Goal: Task Accomplishment & Management: Use online tool/utility

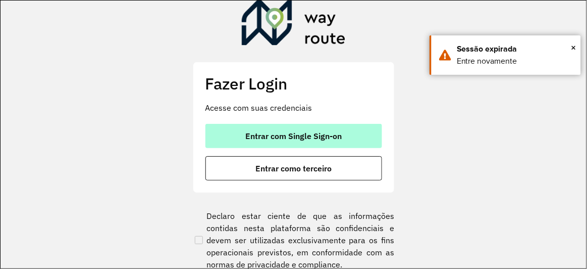
click at [322, 140] on span "Entrar com Single Sign-on" at bounding box center [293, 136] width 96 height 8
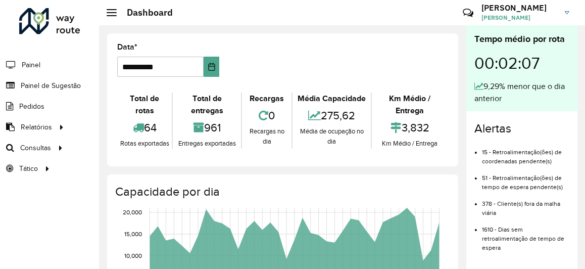
click at [262, 23] on hb-header "Dashboard Críticas? Dúvidas? Elogios? Sugestões? Entre em contato conosco! BEAT…" at bounding box center [342, 12] width 486 height 25
click at [121, 146] on span "Roteirização" at bounding box center [135, 147] width 41 height 11
click at [34, 85] on span "Painel de Sugestão" at bounding box center [52, 85] width 63 height 11
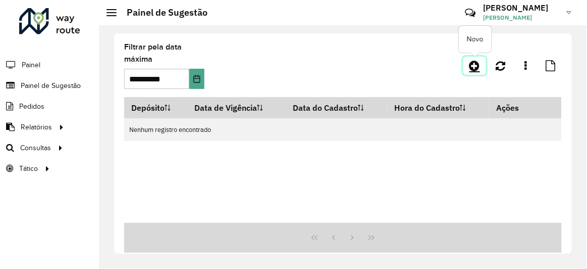
click at [471, 66] on icon at bounding box center [475, 66] width 11 height 12
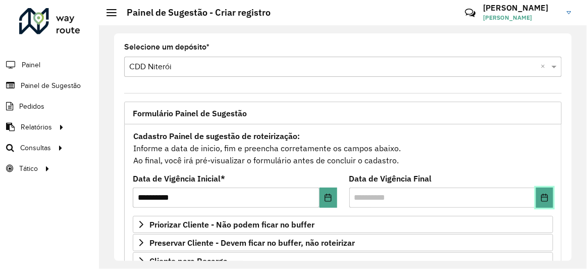
click at [545, 197] on icon "Choose Date" at bounding box center [544, 197] width 7 height 8
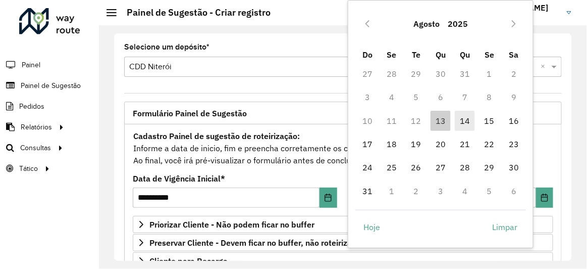
click at [468, 119] on span "14" at bounding box center [465, 121] width 20 height 20
type input "**********"
click at [468, 119] on span "14" at bounding box center [465, 121] width 20 height 20
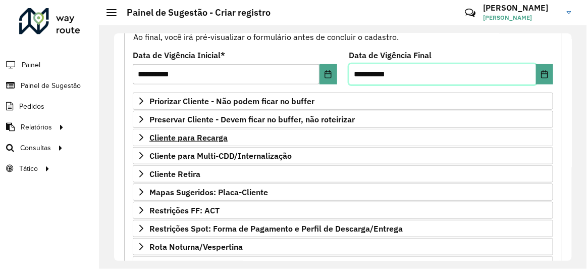
scroll to position [137, 0]
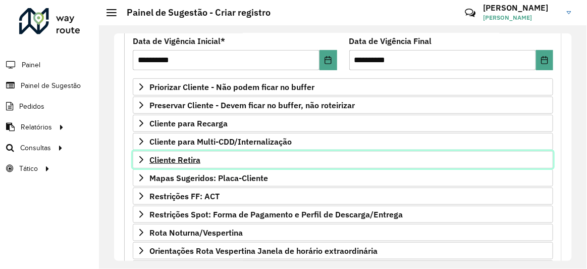
click at [194, 157] on span "Cliente Retira" at bounding box center [174, 160] width 51 height 8
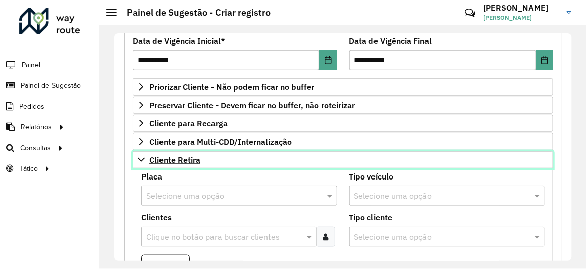
click at [194, 157] on span "Cliente Retira" at bounding box center [174, 160] width 51 height 8
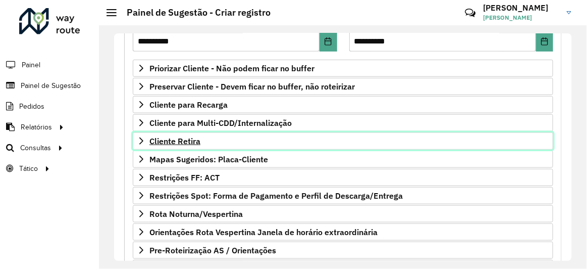
scroll to position [183, 0]
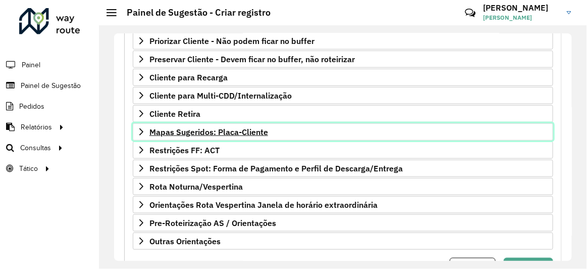
click at [219, 131] on span "Mapas Sugeridos: Placa-Cliente" at bounding box center [208, 132] width 119 height 8
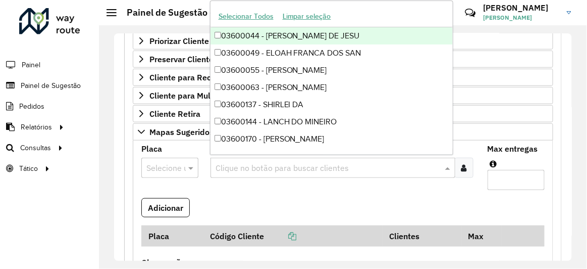
click at [232, 162] on input "text" at bounding box center [328, 168] width 230 height 12
paste input "*****"
type input "*****"
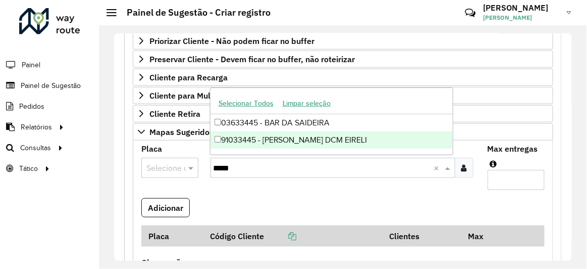
click at [261, 140] on div "91033445 - MERCADO DCM EIRELI" at bounding box center [332, 139] width 243 height 17
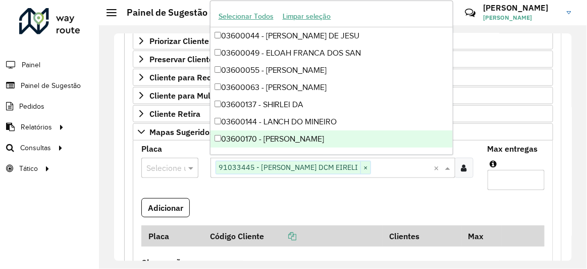
click at [166, 163] on input "text" at bounding box center [159, 168] width 27 height 12
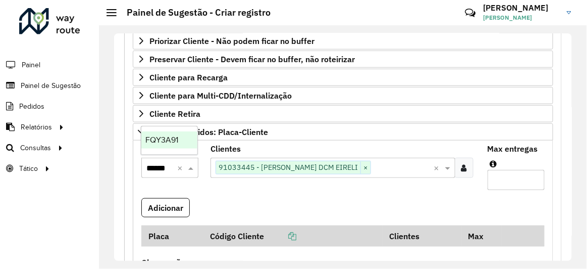
type input "*******"
click at [168, 139] on span "FQY3A91" at bounding box center [161, 139] width 33 height 9
click at [502, 184] on input "Max entregas" at bounding box center [516, 180] width 57 height 20
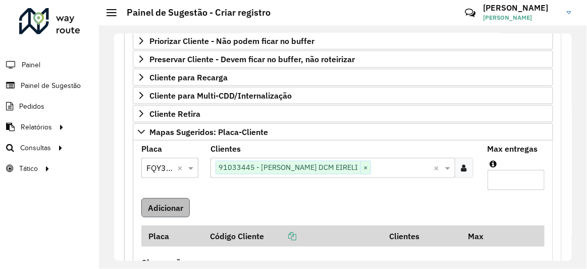
type input "*"
click at [175, 198] on button "Adicionar" at bounding box center [165, 207] width 48 height 19
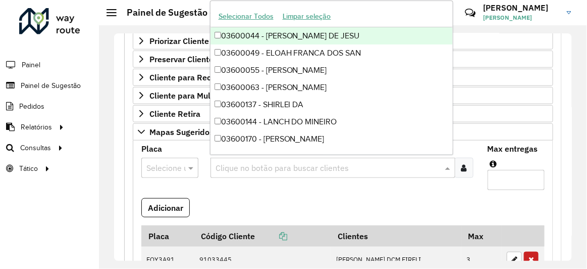
click at [252, 163] on input "text" at bounding box center [328, 168] width 230 height 12
paste input "*****"
type input "*****"
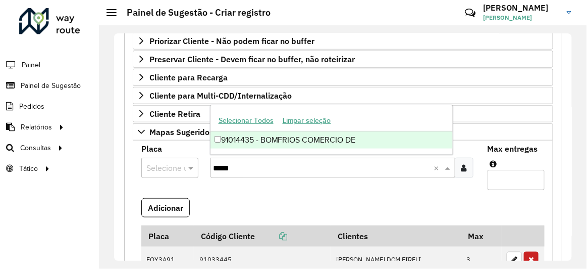
click at [258, 142] on div "91014435 - BOMFRIOS COMERCIO DE" at bounding box center [332, 139] width 243 height 17
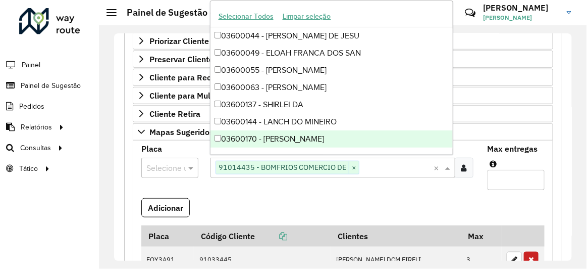
click at [156, 165] on input "text" at bounding box center [159, 168] width 27 height 12
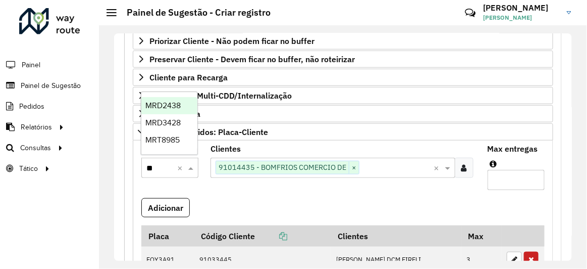
type input "***"
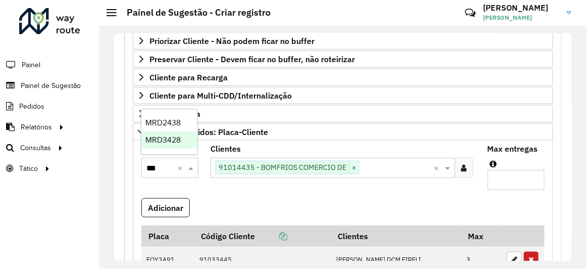
click at [165, 142] on span "MRD3428" at bounding box center [162, 139] width 35 height 9
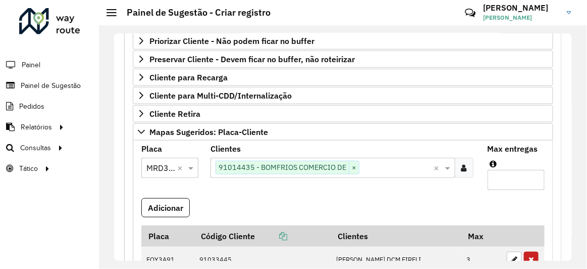
click at [506, 173] on input "Max entregas" at bounding box center [516, 180] width 57 height 20
type input "*"
click at [171, 202] on button "Adicionar" at bounding box center [165, 207] width 48 height 19
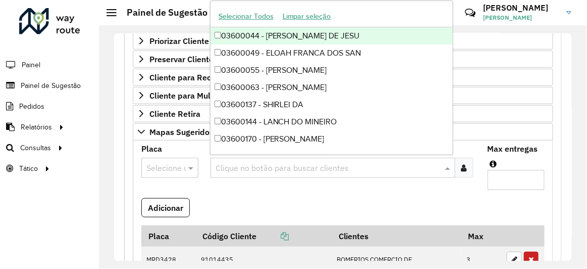
click at [269, 163] on input "text" at bounding box center [328, 168] width 230 height 12
paste input "*****"
type input "*****"
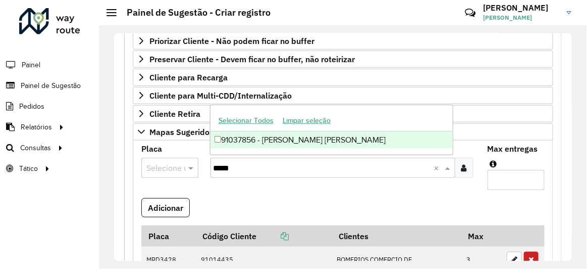
click at [269, 137] on div "91037856 - POMAR MARIZ E BARROS" at bounding box center [332, 139] width 243 height 17
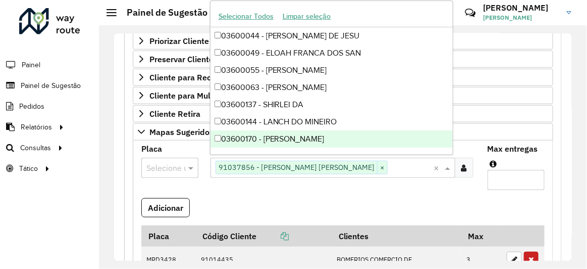
paste input "*****"
type input "*****"
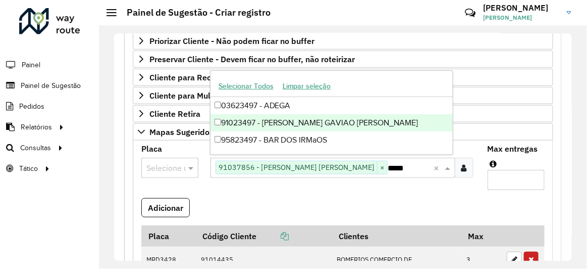
click at [282, 126] on div "91023497 - POMAR GAVIAO PEIXOTO" at bounding box center [332, 122] width 243 height 17
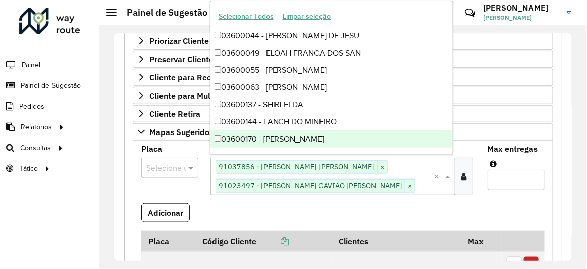
click at [167, 162] on input "text" at bounding box center [159, 168] width 27 height 12
paste input "*******"
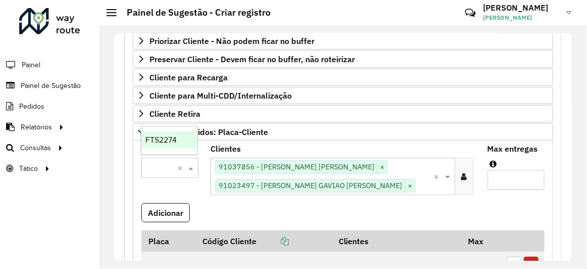
type input "*******"
click at [168, 137] on span "FTS2274" at bounding box center [160, 139] width 31 height 9
click at [172, 180] on formly-field "Placa Selecione uma opção × FTS2274 ×" at bounding box center [169, 174] width 69 height 58
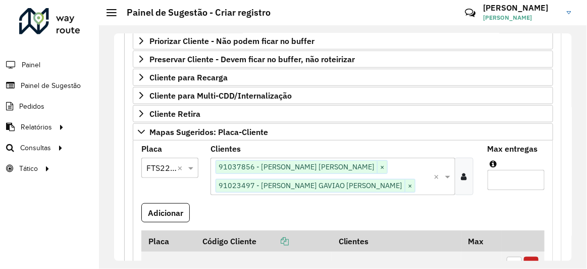
click at [495, 175] on input "Max entregas" at bounding box center [516, 180] width 57 height 20
paste input "*******"
type input "*******"
click at [171, 192] on span "FEE7A17" at bounding box center [160, 193] width 30 height 9
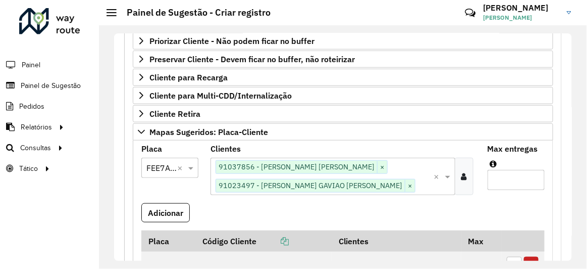
scroll to position [0, 0]
click at [498, 181] on input "Max entregas" at bounding box center [516, 180] width 57 height 20
type input "*"
click at [175, 215] on button "Adicionar" at bounding box center [165, 212] width 48 height 19
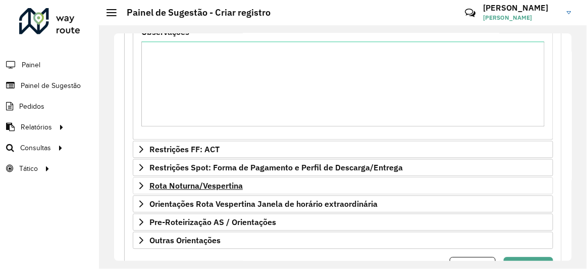
scroll to position [538, 0]
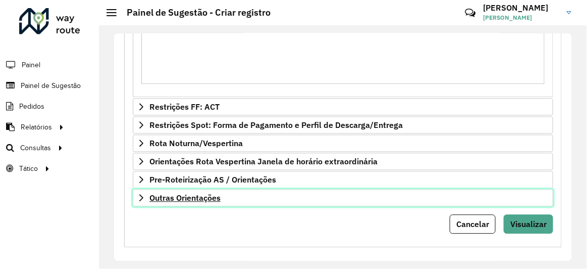
click at [184, 193] on span "Outras Orientações" at bounding box center [184, 197] width 71 height 8
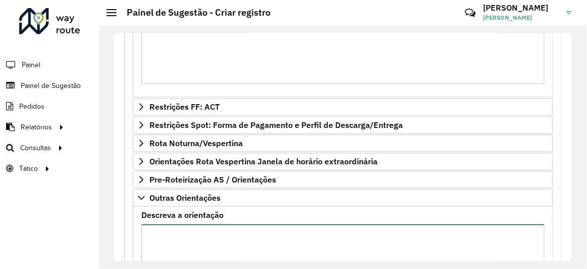
click at [191, 231] on textarea "Descreva a orientação" at bounding box center [343, 266] width 404 height 85
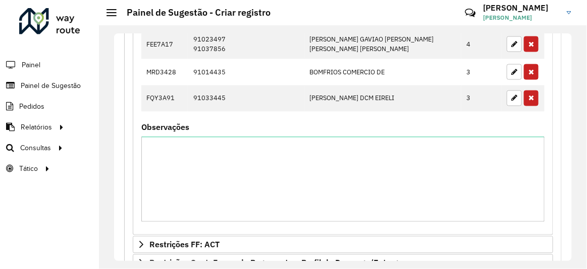
scroll to position [309, 0]
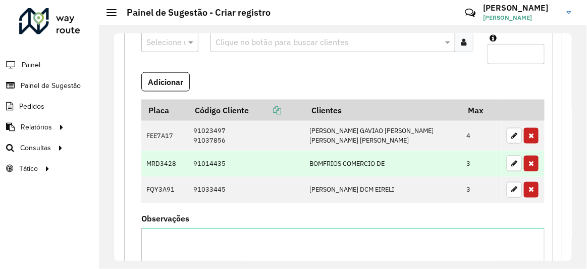
type textarea "**********"
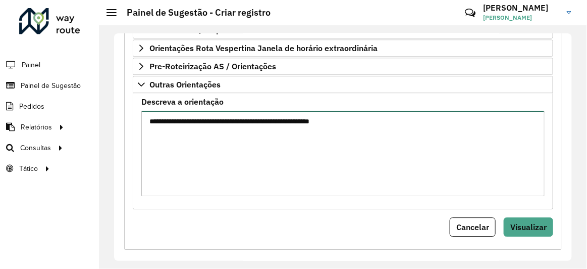
scroll to position [654, 0]
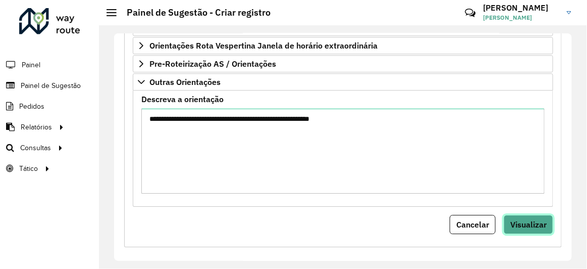
click at [537, 220] on span "Visualizar" at bounding box center [529, 224] width 36 height 10
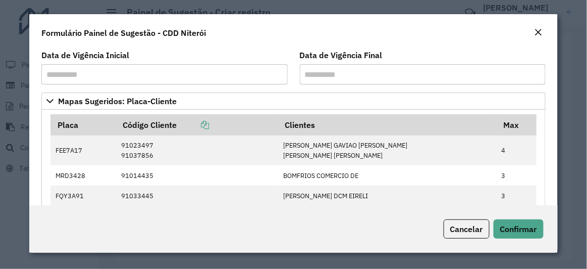
click at [528, 238] on div "Cancelar Confirmar" at bounding box center [293, 228] width 529 height 47
click at [530, 232] on span "Confirmar" at bounding box center [518, 229] width 37 height 10
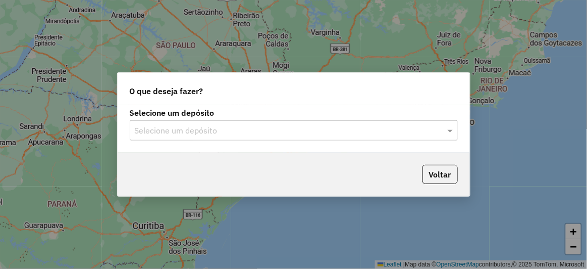
click at [224, 127] on input "text" at bounding box center [284, 131] width 298 height 12
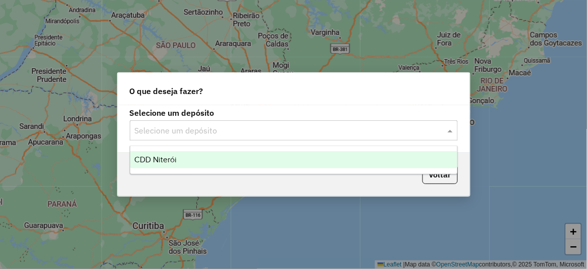
click at [190, 152] on div "CDD Niterói" at bounding box center [293, 159] width 327 height 17
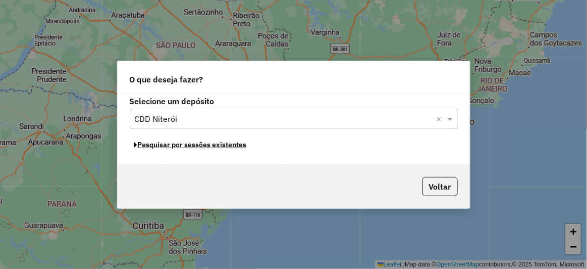
click at [210, 147] on button "Pesquisar por sessões existentes" at bounding box center [191, 145] width 122 height 16
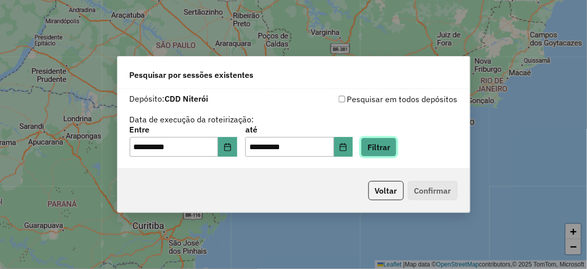
click at [389, 147] on button "Filtrar" at bounding box center [379, 146] width 36 height 19
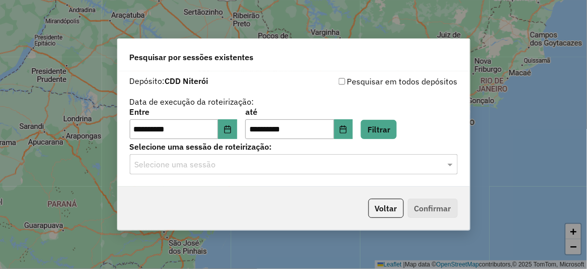
click at [373, 157] on div "Selecione uma sessão" at bounding box center [294, 164] width 328 height 20
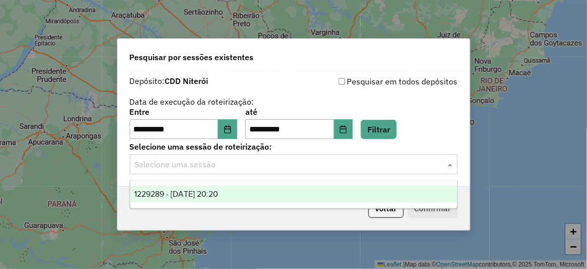
click at [210, 197] on span "1229289 - 13/08/2025 20:20" at bounding box center [176, 193] width 84 height 9
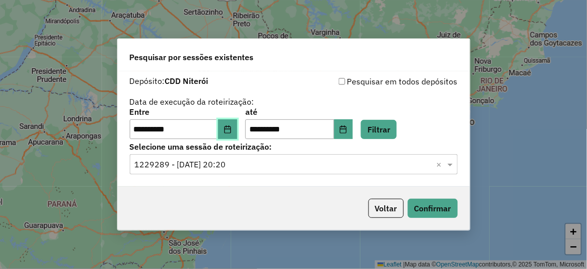
click at [230, 127] on icon "Choose Date" at bounding box center [228, 129] width 8 height 8
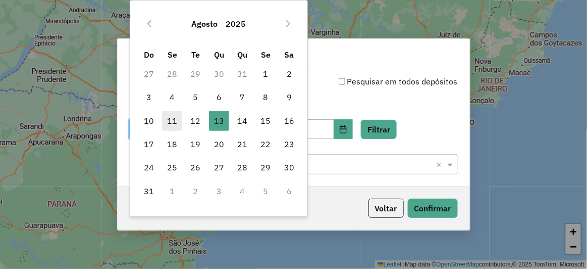
click at [167, 118] on span "11" at bounding box center [172, 121] width 20 height 20
type input "**********"
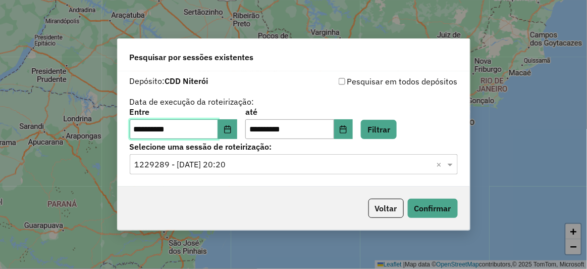
click at [168, 118] on span "11" at bounding box center [172, 121] width 20 height 20
click at [347, 128] on icon "Choose Date" at bounding box center [343, 129] width 8 height 8
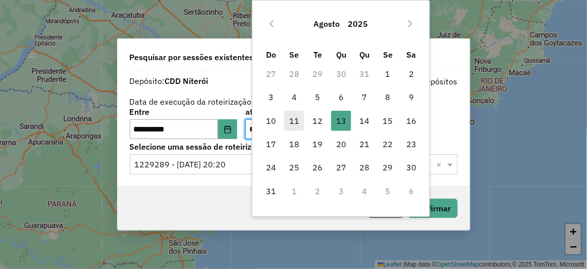
click at [291, 117] on span "11" at bounding box center [294, 121] width 20 height 20
type input "**********"
click at [291, 117] on span "11" at bounding box center [294, 121] width 20 height 20
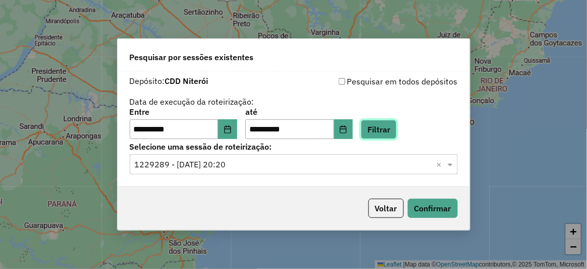
click at [396, 130] on button "Filtrar" at bounding box center [379, 129] width 36 height 19
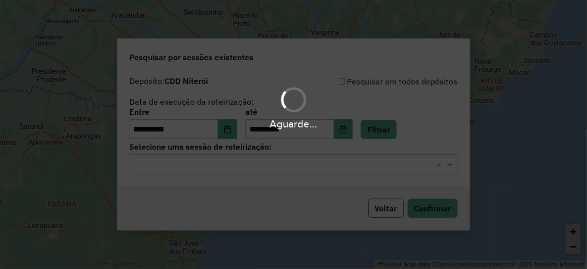
click at [188, 166] on hb-app "**********" at bounding box center [293, 134] width 587 height 269
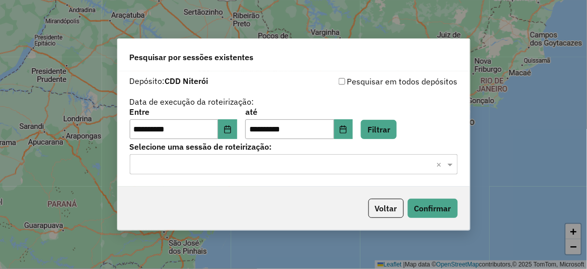
click at [187, 165] on input "text" at bounding box center [284, 165] width 298 height 12
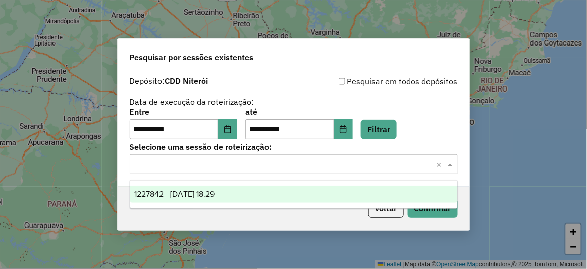
drag, startPoint x: 174, startPoint y: 191, endPoint x: 189, endPoint y: 194, distance: 15.9
click at [174, 191] on span "1227842 - 11/08/2025 18:29" at bounding box center [174, 193] width 80 height 9
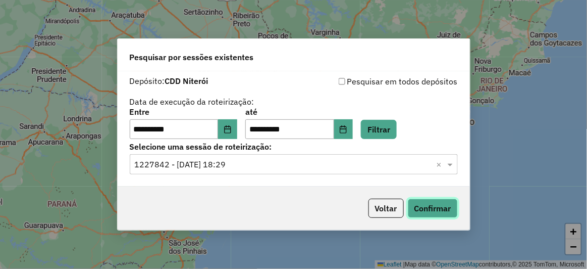
click at [428, 199] on button "Confirmar" at bounding box center [433, 207] width 50 height 19
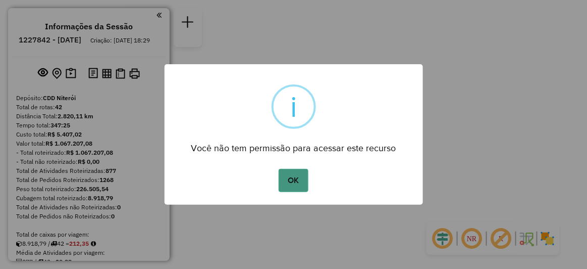
click at [289, 172] on button "OK" at bounding box center [294, 180] width 30 height 23
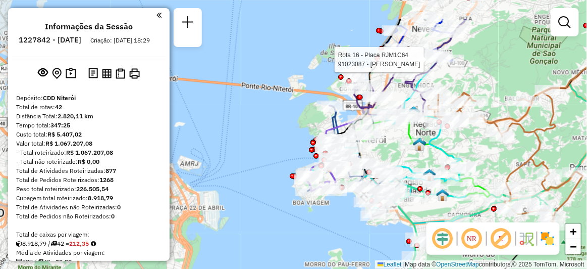
drag, startPoint x: 428, startPoint y: 89, endPoint x: 388, endPoint y: 138, distance: 63.1
click at [388, 138] on div "Rota 16 - Placa RJM1C64 91023087 - MARIA DA GRACA MENDE Rota 26 - Placa RNB2C72…" at bounding box center [293, 134] width 587 height 269
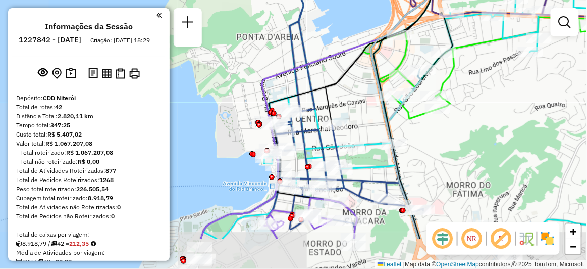
drag, startPoint x: 315, startPoint y: 165, endPoint x: 370, endPoint y: 108, distance: 79.6
click at [370, 108] on div "Rota 16 - Placa RJM1C64 91023087 - MARIA DA GRACA MENDE Janela de atendimento G…" at bounding box center [293, 134] width 587 height 269
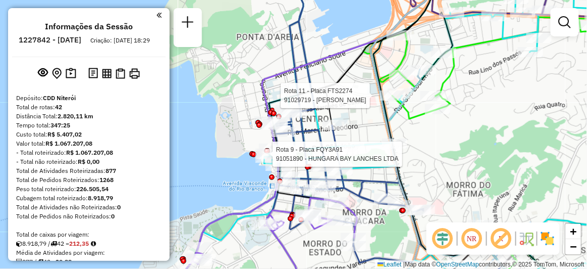
select select "**********"
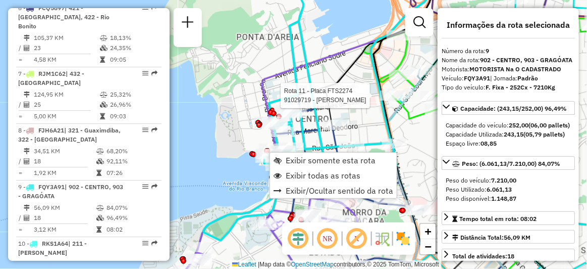
scroll to position [846, 0]
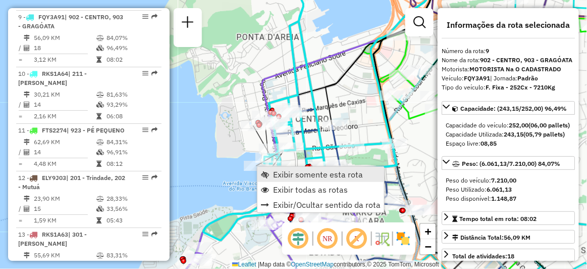
click at [299, 171] on span "Exibir somente esta rota" at bounding box center [318, 174] width 90 height 8
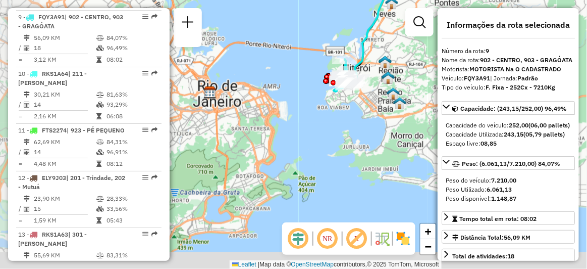
drag, startPoint x: 245, startPoint y: 179, endPoint x: 587, endPoint y: 15, distance: 379.3
click at [399, 42] on div "Janela de atendimento Grade de atendimento Capacidade Transportadoras Veículos …" at bounding box center [293, 134] width 587 height 269
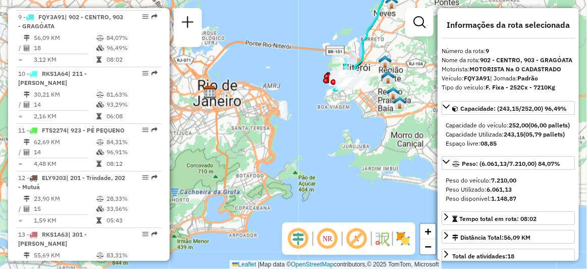
click at [403, 107] on img at bounding box center [399, 102] width 13 height 13
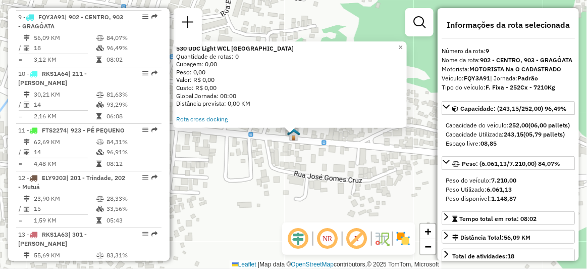
click at [410, 41] on div "Janela de atendimento Grade de atendimento Capacidade Transportadoras Veículos …" at bounding box center [420, 26] width 28 height 37
click at [403, 45] on span "×" at bounding box center [400, 47] width 5 height 9
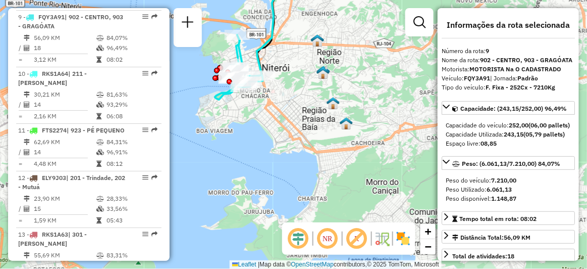
drag, startPoint x: 255, startPoint y: 99, endPoint x: 319, endPoint y: 131, distance: 71.4
click at [319, 131] on div "Janela de atendimento Grade de atendimento Capacidade Transportadoras Veículos …" at bounding box center [293, 134] width 587 height 269
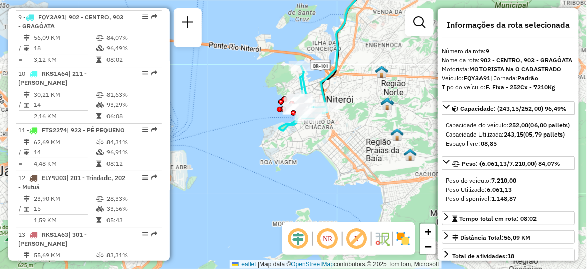
click at [237, 90] on div "Janela de atendimento Grade de atendimento Capacidade Transportadoras Veículos …" at bounding box center [293, 134] width 587 height 269
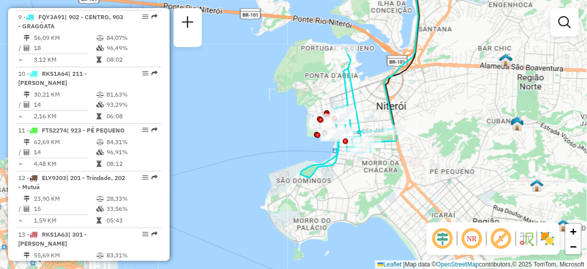
drag, startPoint x: 312, startPoint y: 112, endPoint x: 429, endPoint y: 126, distance: 118.0
click at [429, 126] on div "Janela de atendimento Grade de atendimento Capacidade Transportadoras Veículos …" at bounding box center [293, 134] width 587 height 269
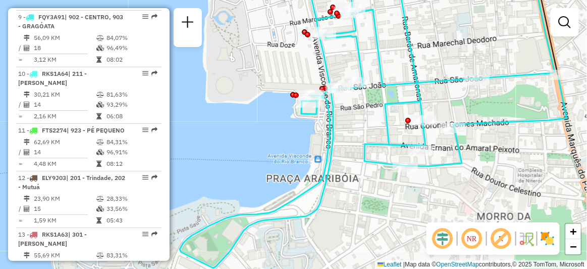
drag, startPoint x: 309, startPoint y: 128, endPoint x: 381, endPoint y: 120, distance: 72.1
click at [381, 120] on icon at bounding box center [373, 117] width 387 height 302
